Goal: Obtain resource: Download file/media

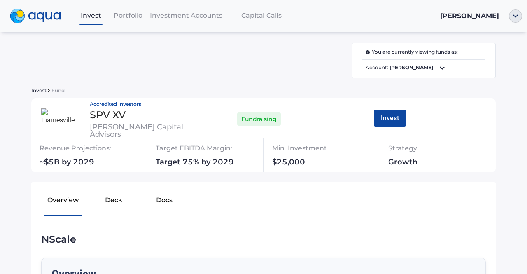
click at [247, 12] on span "Capital Calls" at bounding box center [261, 16] width 40 height 8
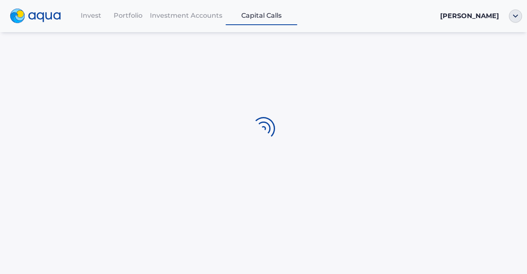
click at [206, 18] on span "Investment Accounts" at bounding box center [186, 16] width 72 height 8
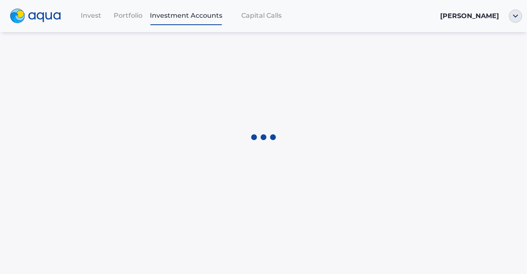
click at [206, 18] on span "Investment Accounts" at bounding box center [186, 16] width 72 height 8
click at [125, 9] on div "Portfolio" at bounding box center [127, 15] width 37 height 17
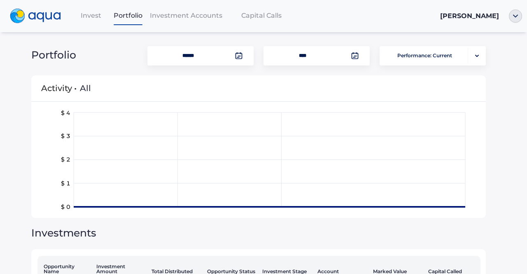
click at [93, 17] on span "Invest" at bounding box center [91, 16] width 21 height 8
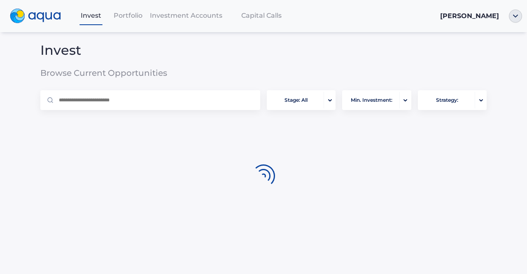
click at [129, 11] on div "Portfolio" at bounding box center [127, 15] width 37 height 17
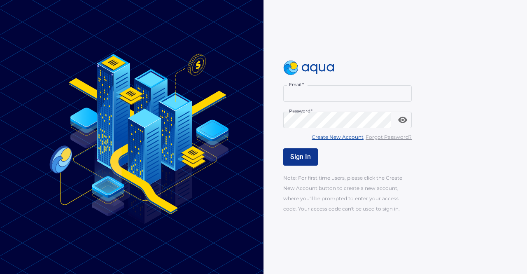
type input "**********"
click at [284, 157] on button "Sign In" at bounding box center [300, 156] width 35 height 17
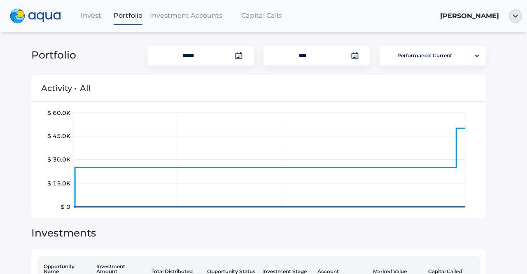
click at [165, 16] on span "Investment Accounts" at bounding box center [186, 16] width 72 height 8
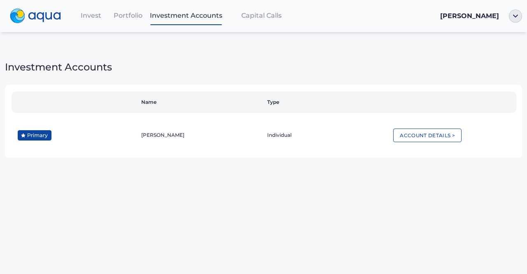
click at [243, 12] on span "Capital Calls" at bounding box center [261, 16] width 40 height 8
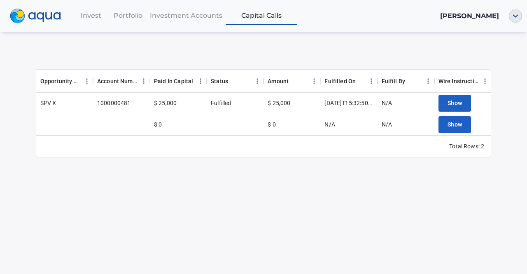
click at [191, 14] on span "Investment Accounts" at bounding box center [186, 16] width 72 height 8
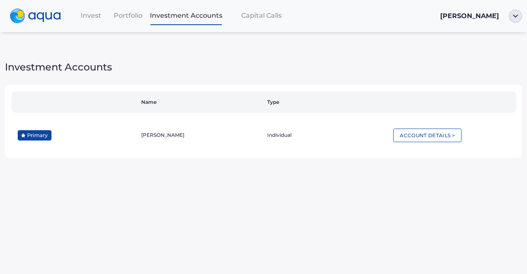
click at [132, 12] on span "Portfolio" at bounding box center [128, 16] width 29 height 8
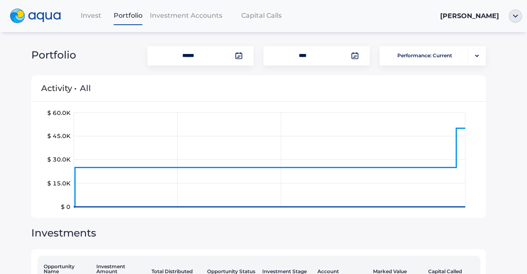
click at [92, 16] on span "Invest" at bounding box center [91, 16] width 21 height 8
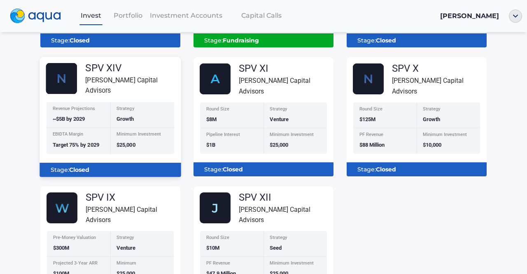
scroll to position [209, 0]
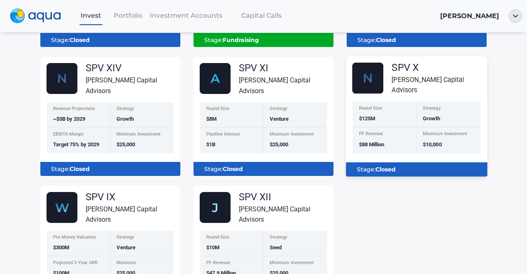
click at [375, 102] on div "Round Size $125M" at bounding box center [384, 115] width 64 height 26
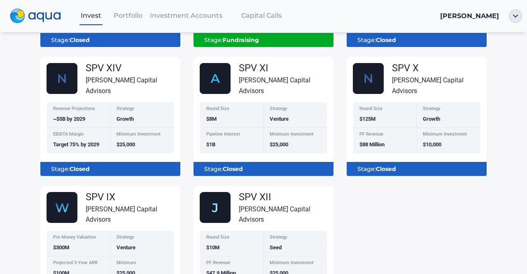
scroll to position [0, 0]
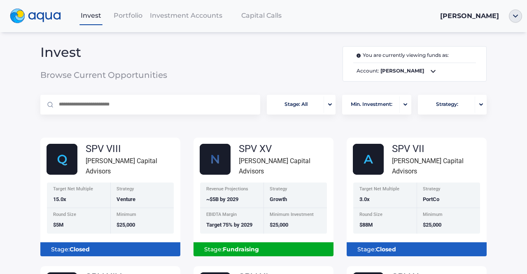
click at [130, 16] on span "Portfolio" at bounding box center [128, 16] width 29 height 8
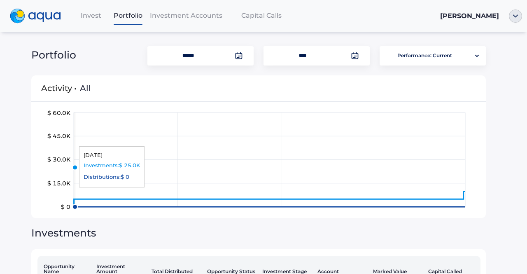
scroll to position [97, 0]
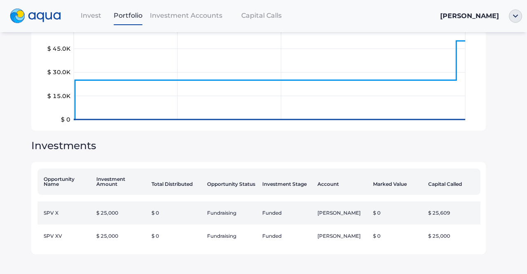
click at [117, 212] on td "$ 25,000" at bounding box center [120, 212] width 55 height 23
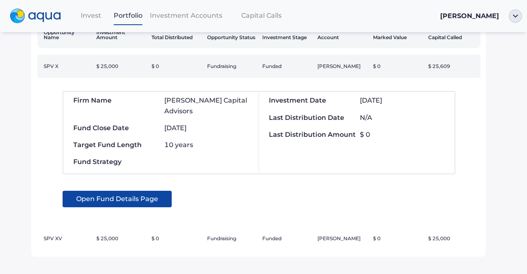
scroll to position [235, 0]
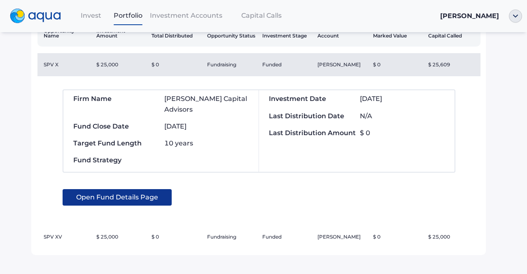
click at [119, 189] on span "Open Fund Details Page" at bounding box center [117, 197] width 82 height 16
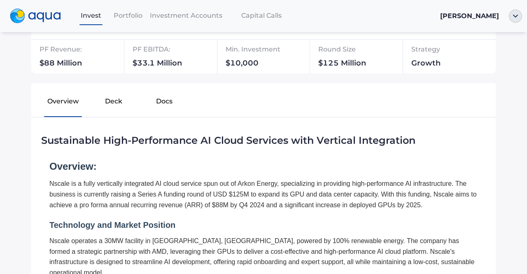
scroll to position [112, 0]
click at [150, 101] on button "Docs" at bounding box center [164, 102] width 51 height 26
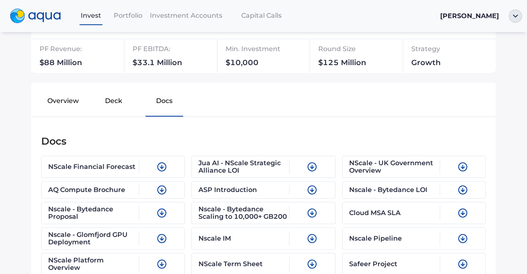
scroll to position [190, 0]
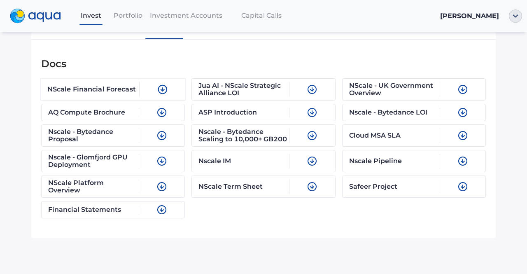
click at [123, 95] on div "NScale Financial Forecast" at bounding box center [93, 88] width 92 height 15
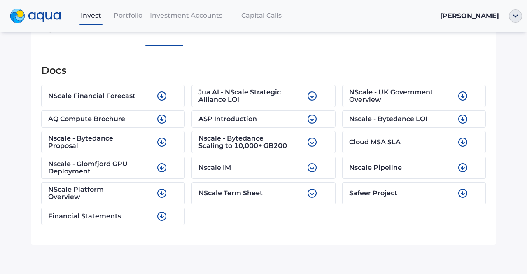
scroll to position [184, 0]
click at [360, 200] on div "Safeer Project" at bounding box center [394, 192] width 92 height 15
click at [231, 168] on div "Nscale IM" at bounding box center [244, 166] width 92 height 15
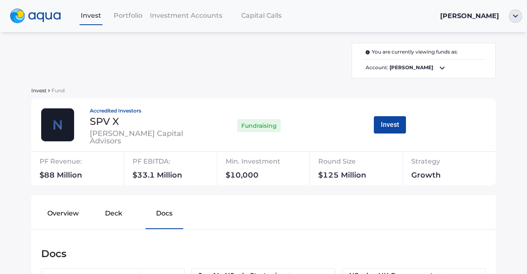
click at [30, 20] on img at bounding box center [35, 16] width 51 height 15
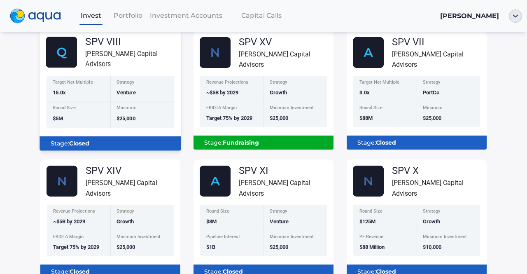
scroll to position [107, 0]
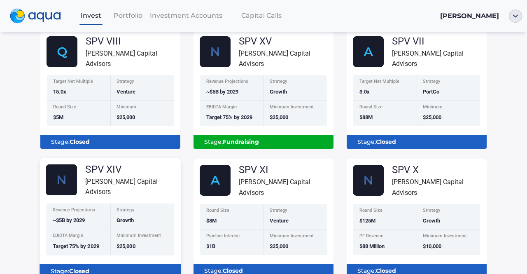
click at [102, 174] on div "SPV XIV" at bounding box center [132, 169] width 95 height 10
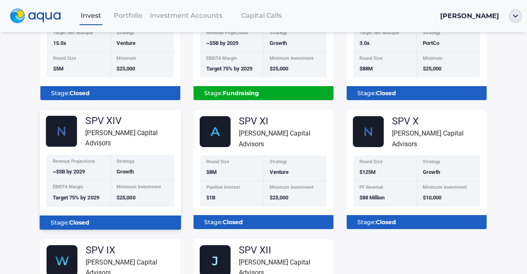
scroll to position [156, 0]
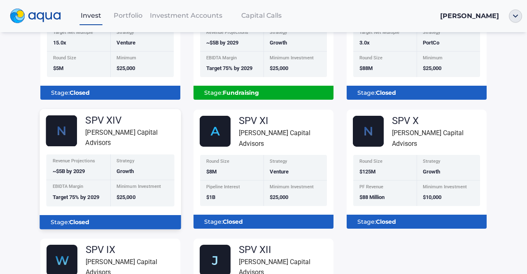
click at [102, 174] on div "Revenue Projections ~$5B by 2029" at bounding box center [78, 167] width 64 height 26
click at [129, 154] on div "Strategy Growth" at bounding box center [142, 167] width 64 height 26
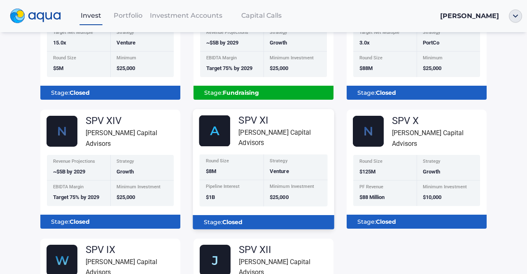
click at [223, 134] on img at bounding box center [214, 130] width 31 height 31
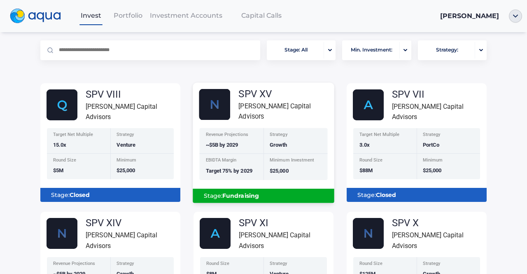
scroll to position [52, 0]
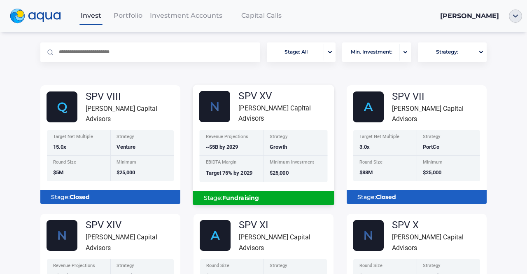
click at [249, 101] on div "SPV XV" at bounding box center [285, 96] width 95 height 10
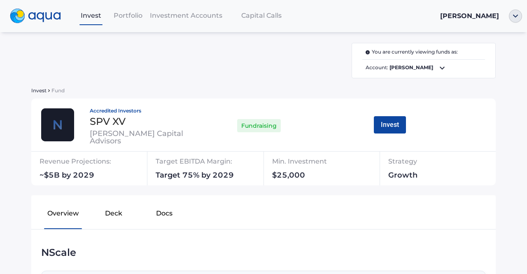
scroll to position [91, 0]
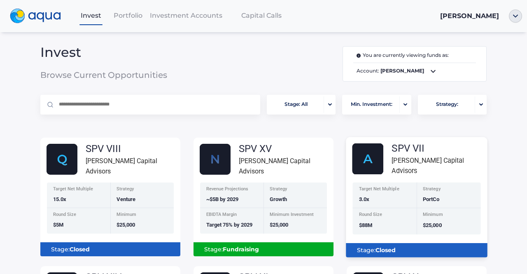
click at [346, 184] on div "Target Net Multiple 3.0x Strategy PortCo Round Size $88M Minimum $25,000" at bounding box center [416, 208] width 141 height 52
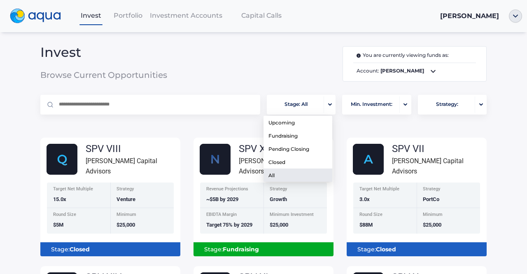
click at [291, 105] on span "Stage: All" at bounding box center [295, 104] width 23 height 16
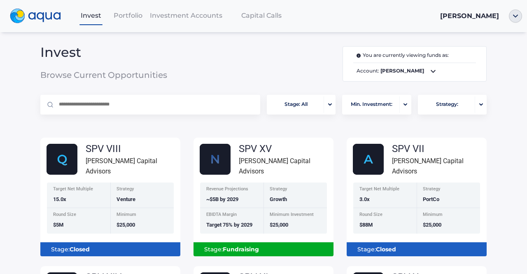
click at [249, 40] on div "Invest Browse Current Opportunities You are currently viewing funds as: Account…" at bounding box center [263, 58] width 459 height 65
drag, startPoint x: 440, startPoint y: 119, endPoint x: 442, endPoint y: 105, distance: 13.5
click at [442, 105] on div "Stage: All Min. Investment: Strategy:" at bounding box center [263, 108] width 466 height 26
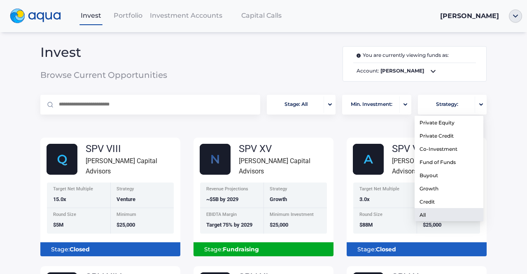
click at [442, 105] on span "Strategy:" at bounding box center [447, 104] width 22 height 16
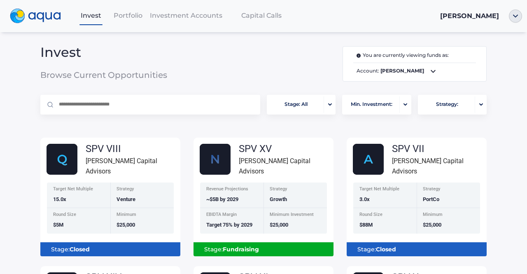
click at [172, 16] on span "Investment Accounts" at bounding box center [186, 16] width 72 height 8
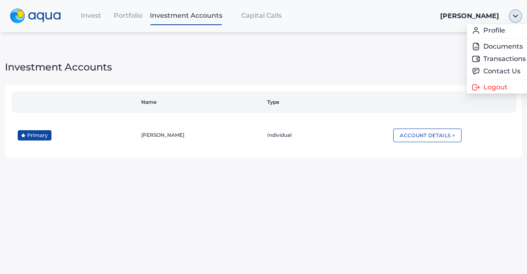
click at [518, 18] on img "button" at bounding box center [515, 15] width 13 height 13
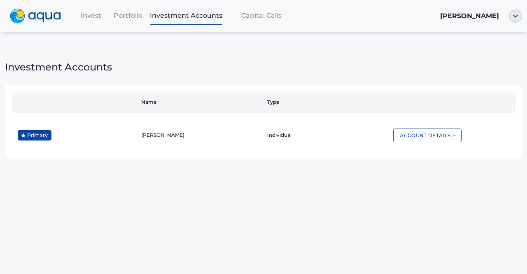
click at [513, 23] on div "Invest Portfolio Investment Accounts Capital Calls Alexandros Chirdaris Vieira" at bounding box center [296, 16] width 449 height 18
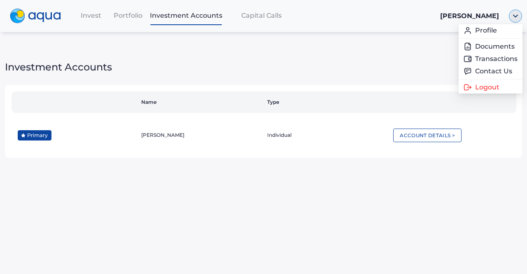
click at [514, 19] on img "button" at bounding box center [515, 15] width 13 height 13
click at [503, 44] on link "Documents" at bounding box center [490, 46] width 54 height 8
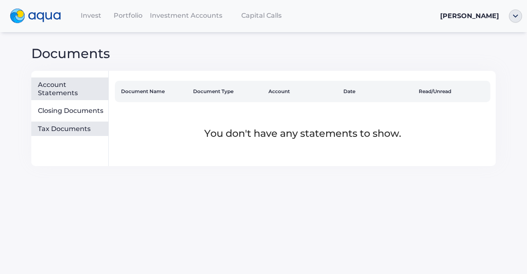
click at [65, 135] on div "Tax Documents" at bounding box center [69, 128] width 77 height 15
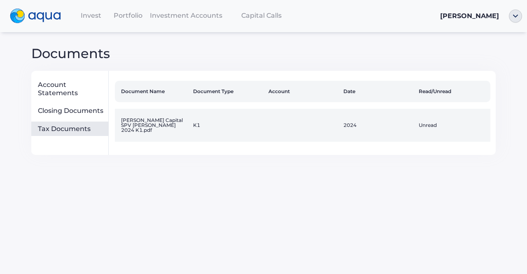
click at [143, 131] on td "Florence Capital SPV X-Alexandros Chirdaris Vieira 2024 K1.pdf" at bounding box center [152, 125] width 75 height 33
